Goal: Task Accomplishment & Management: Manage account settings

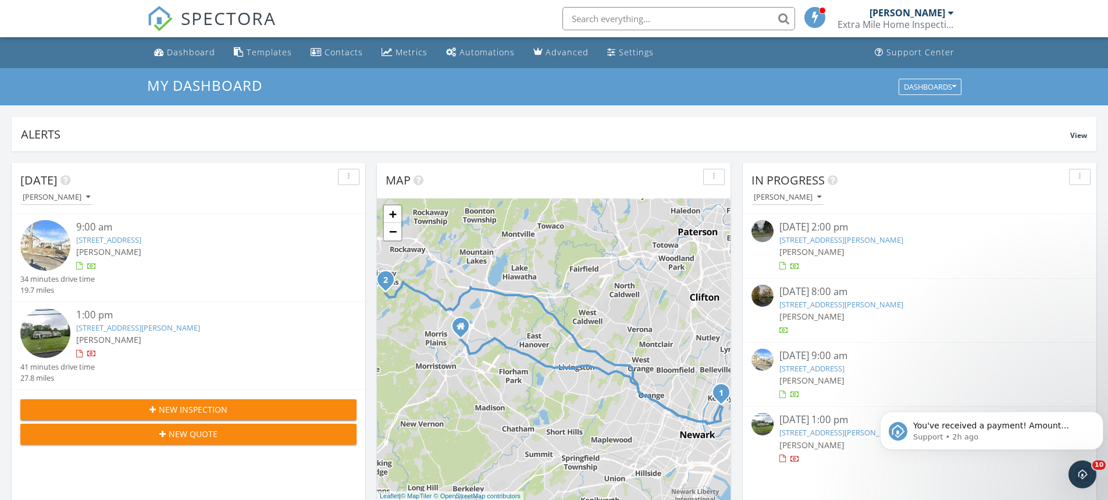
click at [223, 408] on span "New Inspection" at bounding box center [193, 409] width 69 height 12
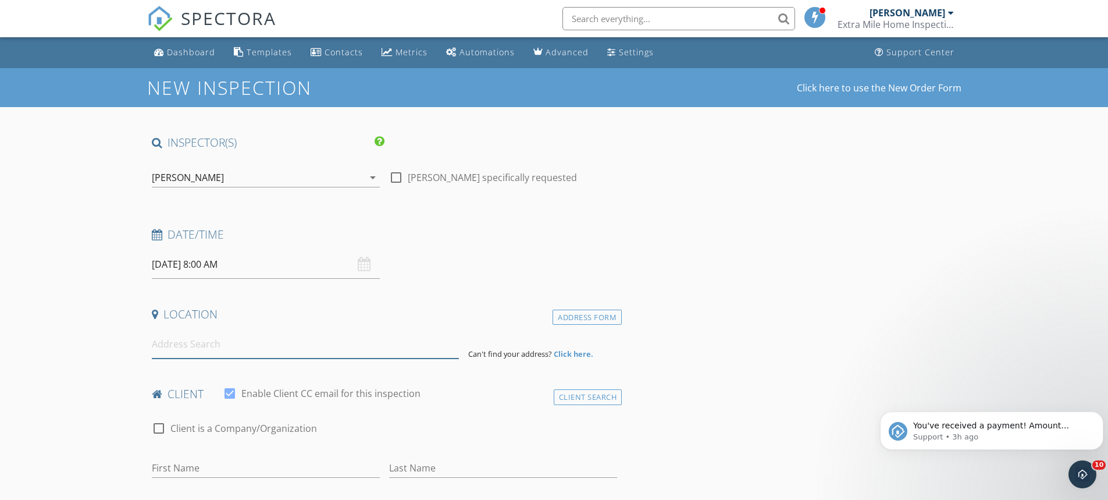
click at [218, 335] on input at bounding box center [305, 344] width 307 height 28
click at [200, 52] on div "Dashboard" at bounding box center [191, 52] width 48 height 11
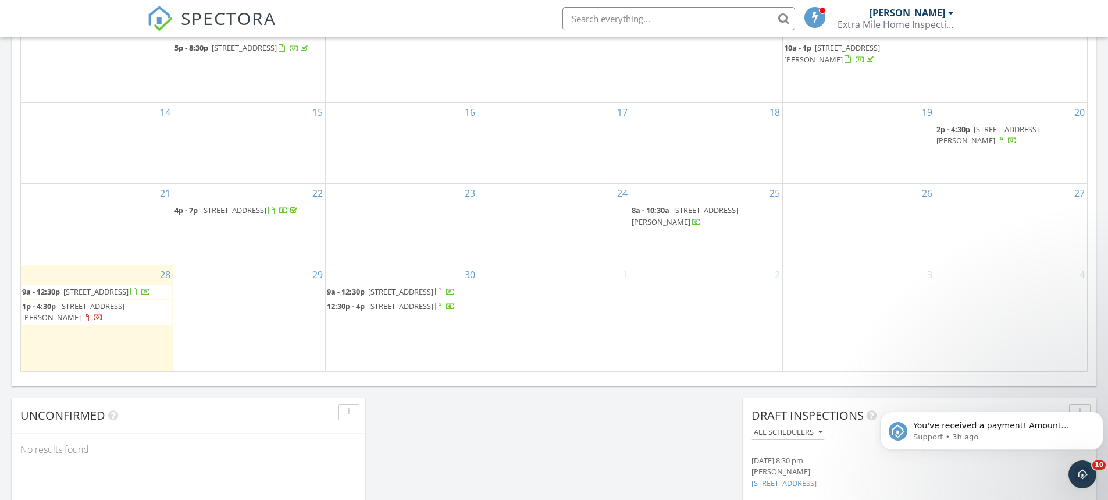
scroll to position [683, 0]
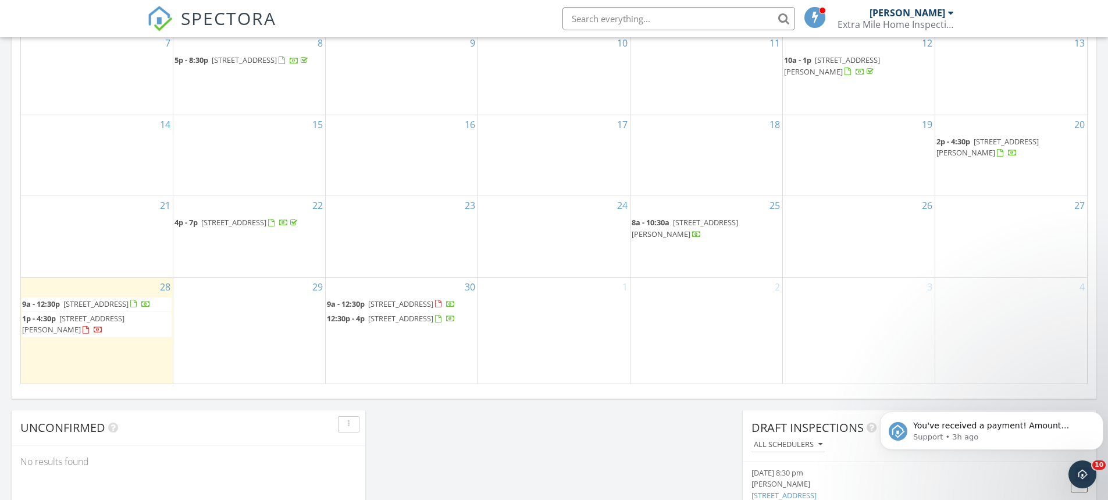
click at [79, 298] on span "89 King St, Kearny 07032" at bounding box center [95, 303] width 65 height 10
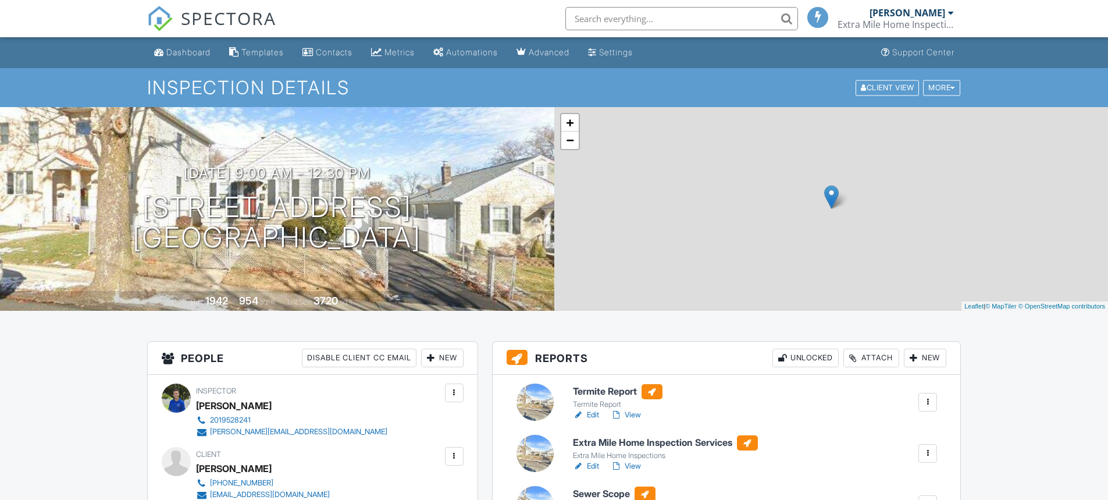
scroll to position [236, 0]
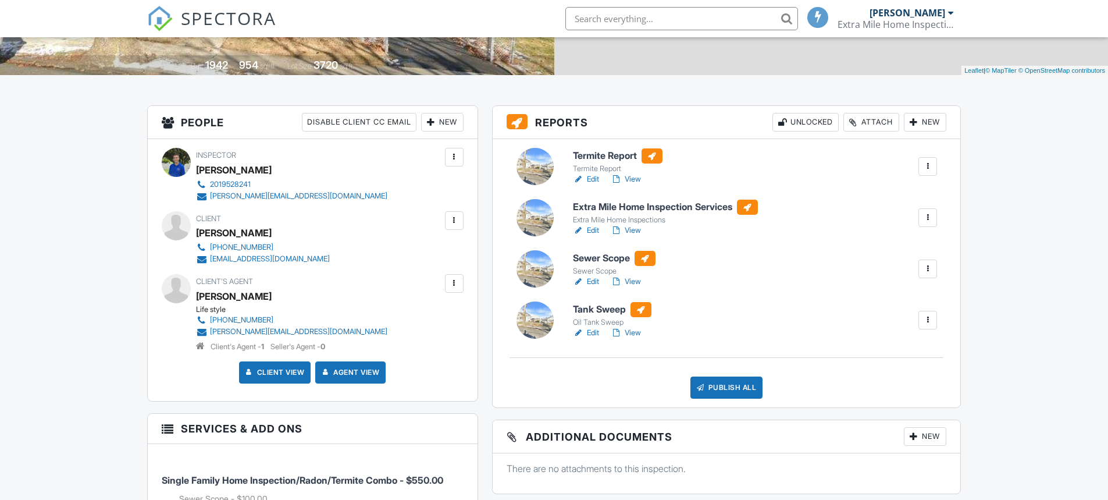
click at [593, 227] on link "Edit" at bounding box center [586, 231] width 26 height 12
